Goal: Task Accomplishment & Management: Manage account settings

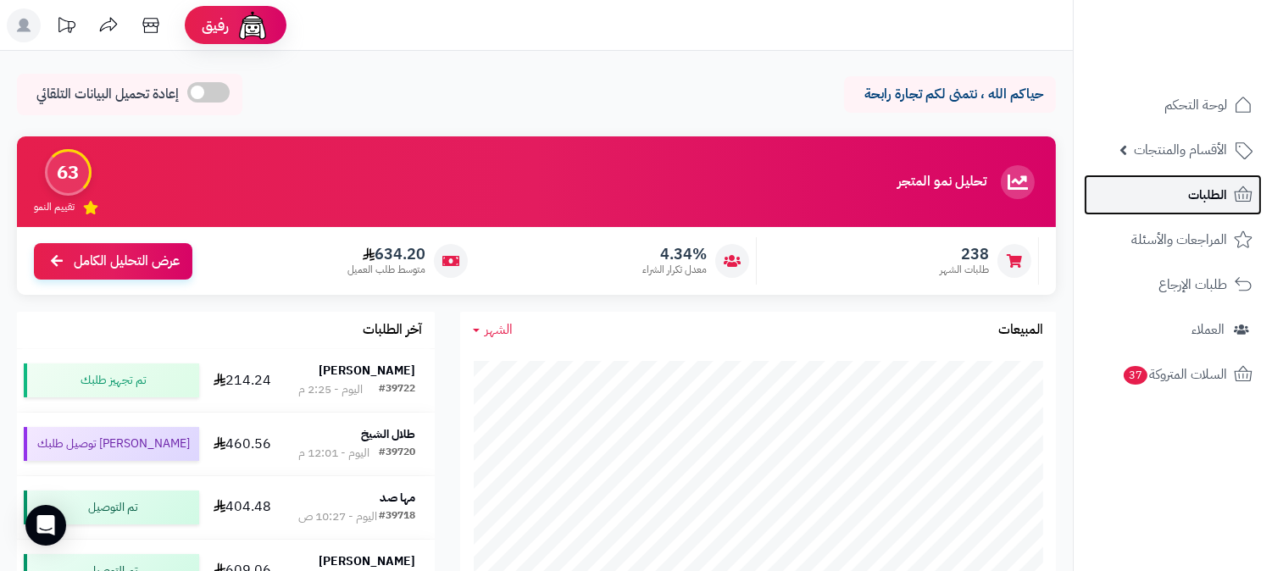
click at [1192, 193] on span "الطلبات" at bounding box center [1208, 195] width 39 height 24
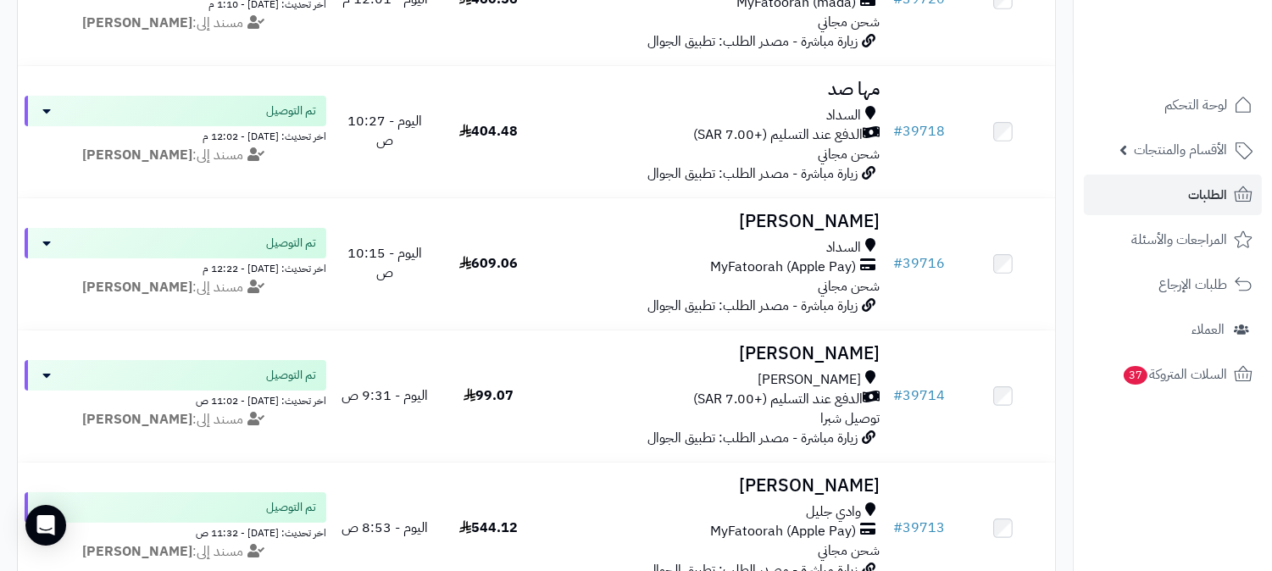
scroll to position [282, 0]
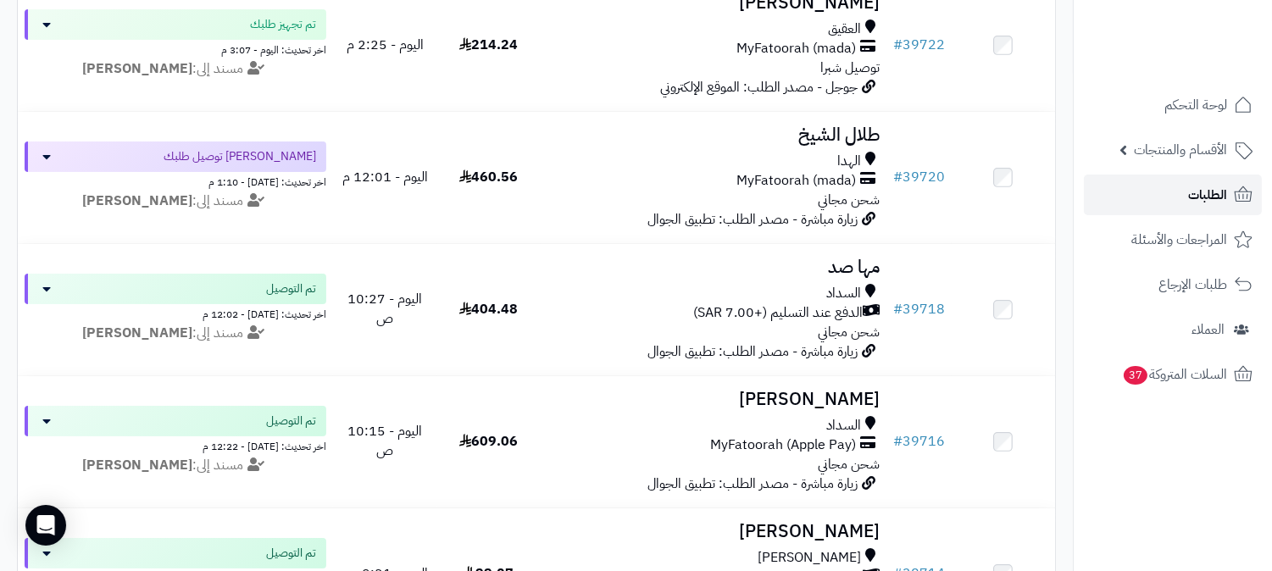
click at [1217, 187] on span "الطلبات" at bounding box center [1208, 195] width 39 height 24
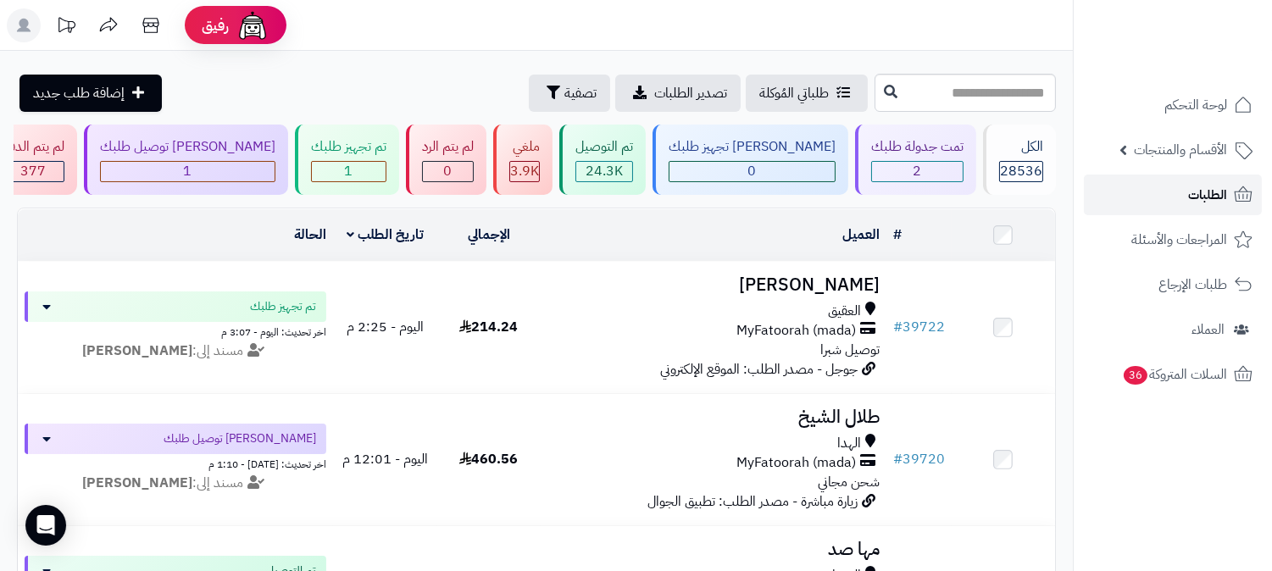
click at [1176, 192] on link "الطلبات" at bounding box center [1173, 195] width 178 height 41
click at [1192, 185] on span "الطلبات" at bounding box center [1208, 195] width 39 height 24
click at [1211, 202] on span "الطلبات" at bounding box center [1208, 195] width 39 height 24
click at [1217, 189] on span "الطلبات" at bounding box center [1208, 195] width 39 height 24
click at [950, 182] on div "تمت جدولة طلبك 2" at bounding box center [915, 160] width 121 height 70
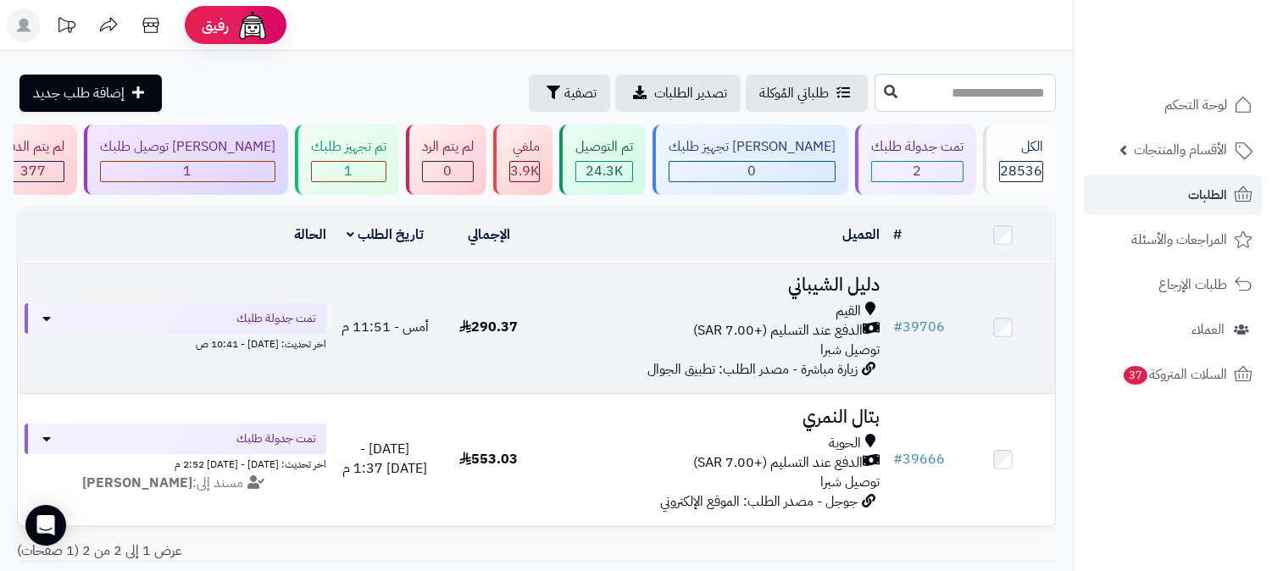
click at [812, 309] on div "القيم" at bounding box center [714, 311] width 332 height 19
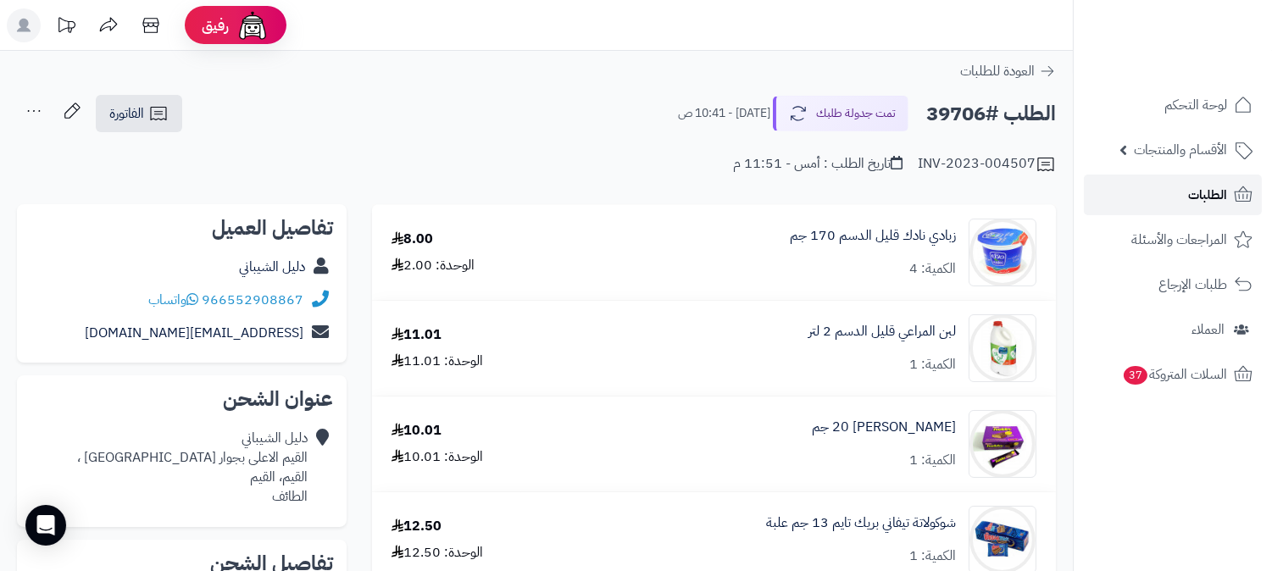
click at [1206, 191] on span "الطلبات" at bounding box center [1208, 195] width 39 height 24
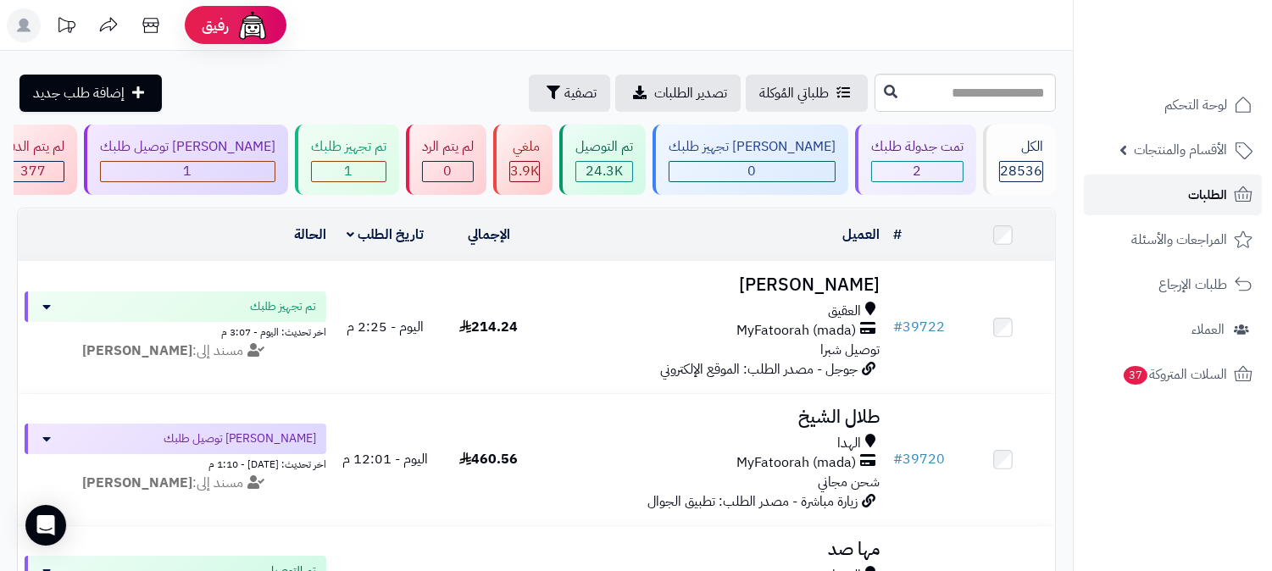
click at [1183, 198] on link "الطلبات" at bounding box center [1173, 195] width 178 height 41
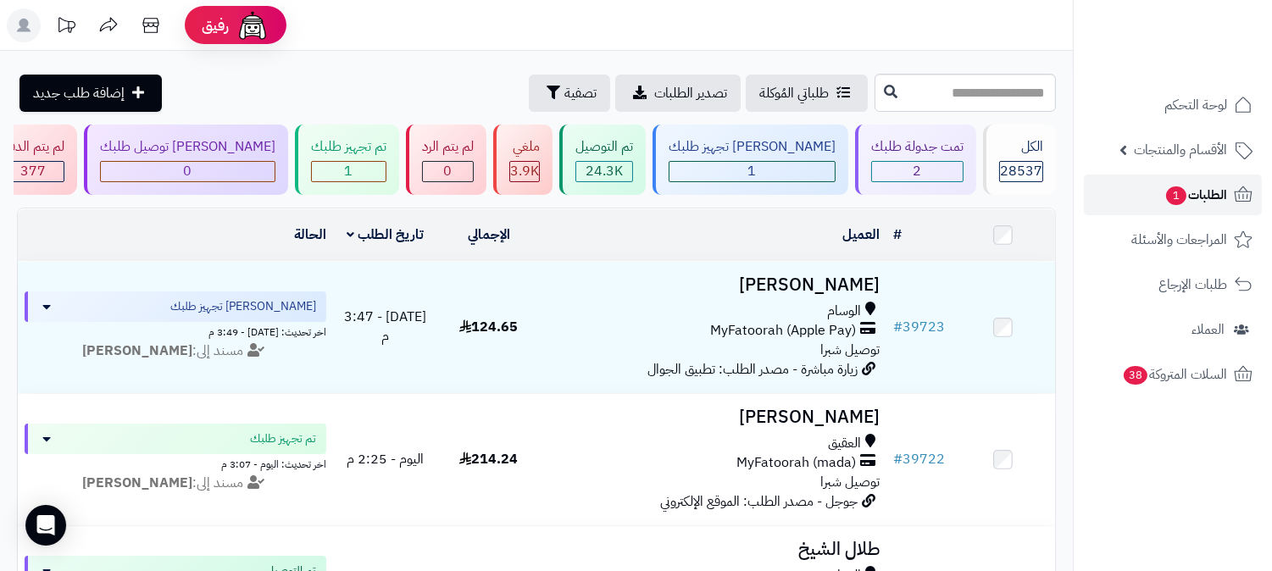
click at [1166, 197] on span "1" at bounding box center [1176, 196] width 20 height 19
click at [1165, 206] on span "الطلبات 1" at bounding box center [1196, 195] width 63 height 24
click at [1187, 192] on span "الطلبات 1" at bounding box center [1196, 195] width 63 height 24
click at [1204, 187] on span "الطلبات 1" at bounding box center [1196, 195] width 63 height 24
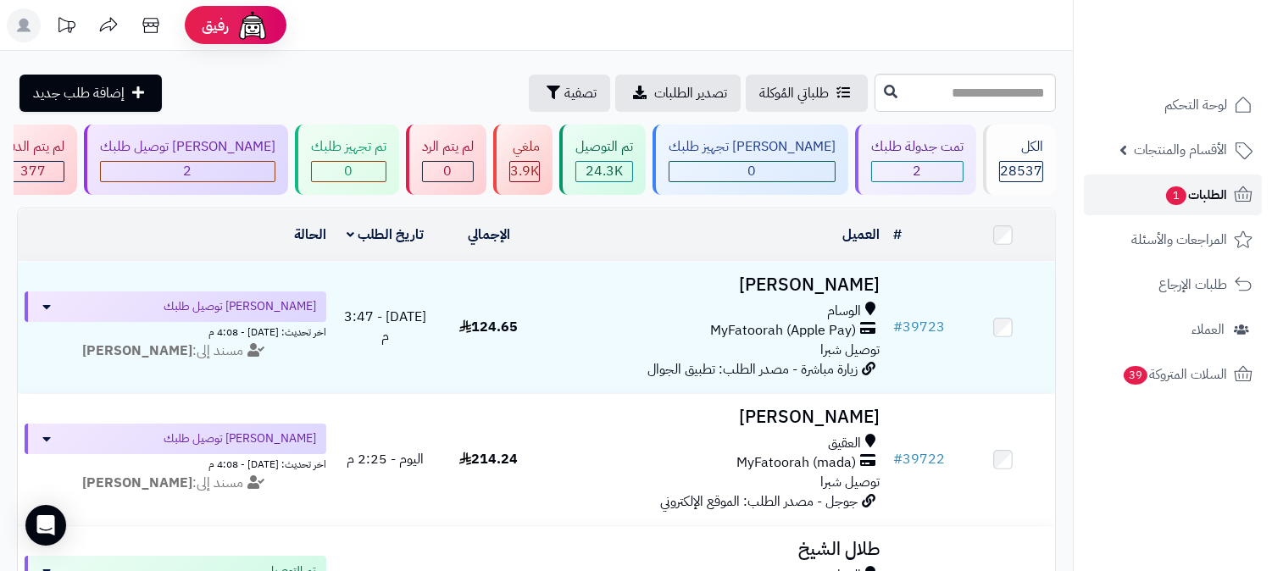
click at [1207, 185] on span "الطلبات 1" at bounding box center [1196, 195] width 63 height 24
click at [1165, 201] on span "الطلبات 1" at bounding box center [1196, 195] width 63 height 24
click at [1172, 196] on span "1" at bounding box center [1177, 196] width 22 height 20
click at [1160, 202] on link "الطلبات 1" at bounding box center [1173, 195] width 178 height 41
click at [1158, 200] on link "الطلبات 1" at bounding box center [1173, 195] width 178 height 41
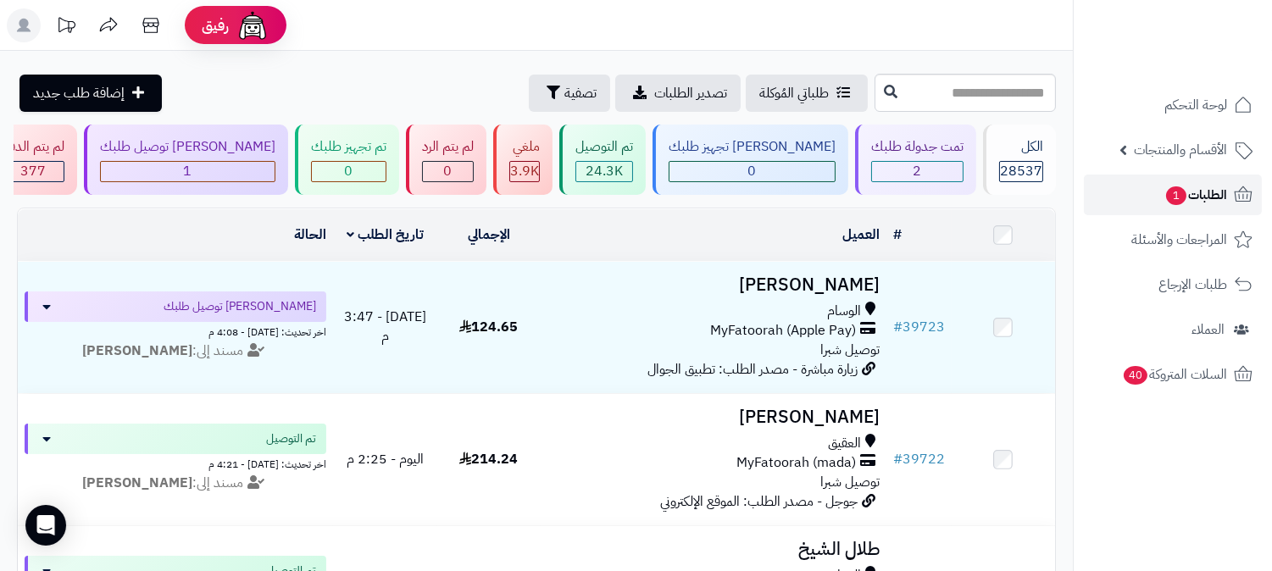
click at [1167, 196] on span "1" at bounding box center [1176, 196] width 20 height 19
click at [1213, 196] on span "الطلبات 1" at bounding box center [1196, 195] width 63 height 24
click at [1187, 203] on span "الطلبات 1" at bounding box center [1196, 195] width 63 height 24
click at [19, 22] on icon at bounding box center [24, 25] width 34 height 34
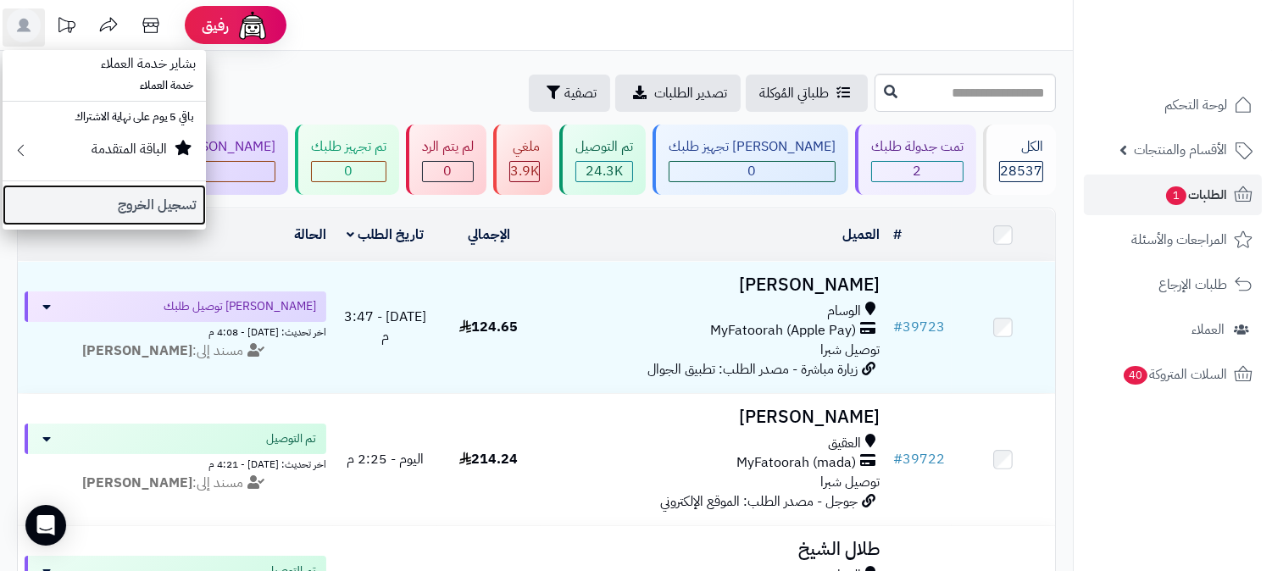
click at [175, 200] on link "تسجيل الخروج" at bounding box center [104, 205] width 203 height 41
